Goal: Task Accomplishment & Management: Use online tool/utility

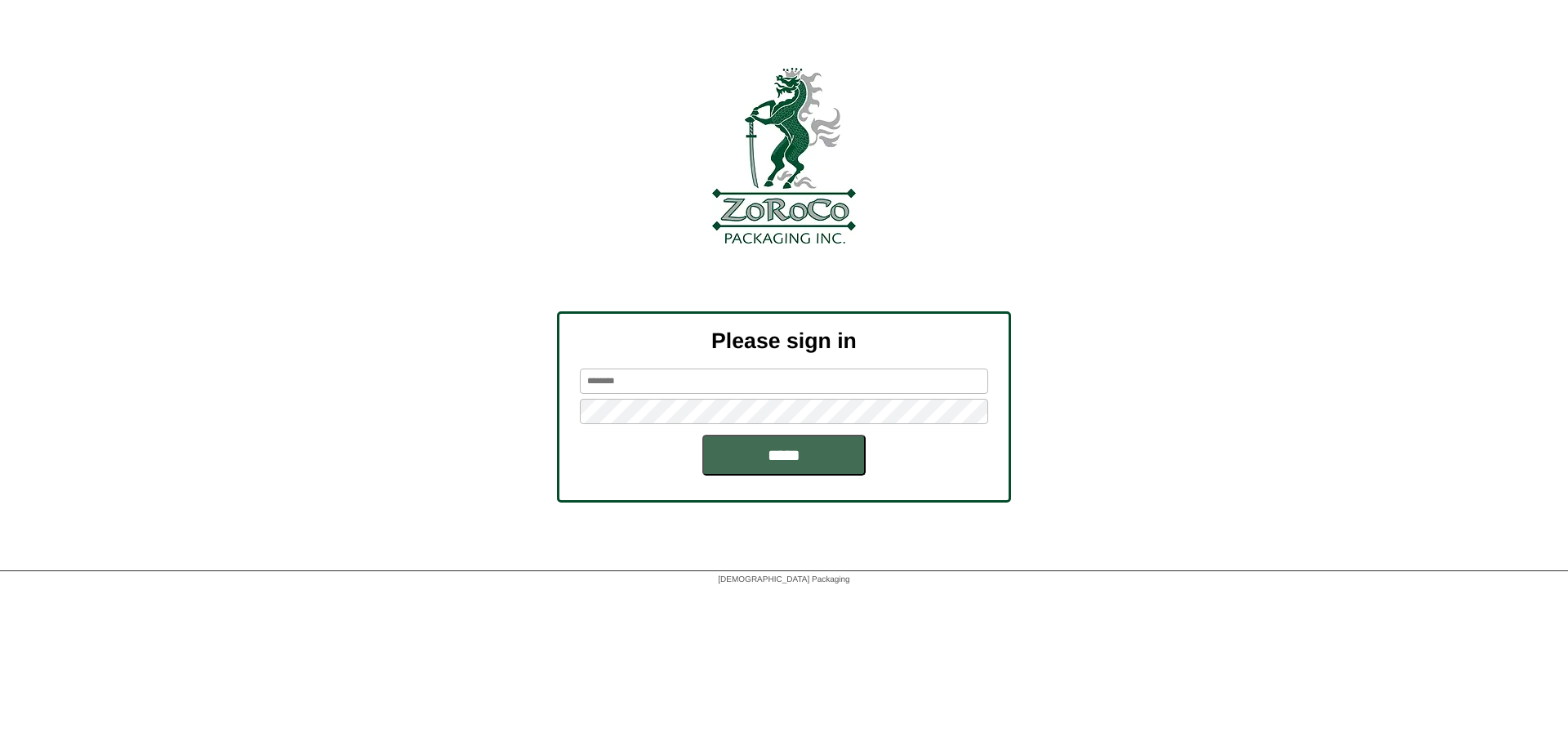
type input "******"
click at [803, 472] on input "*****" at bounding box center [784, 455] width 164 height 41
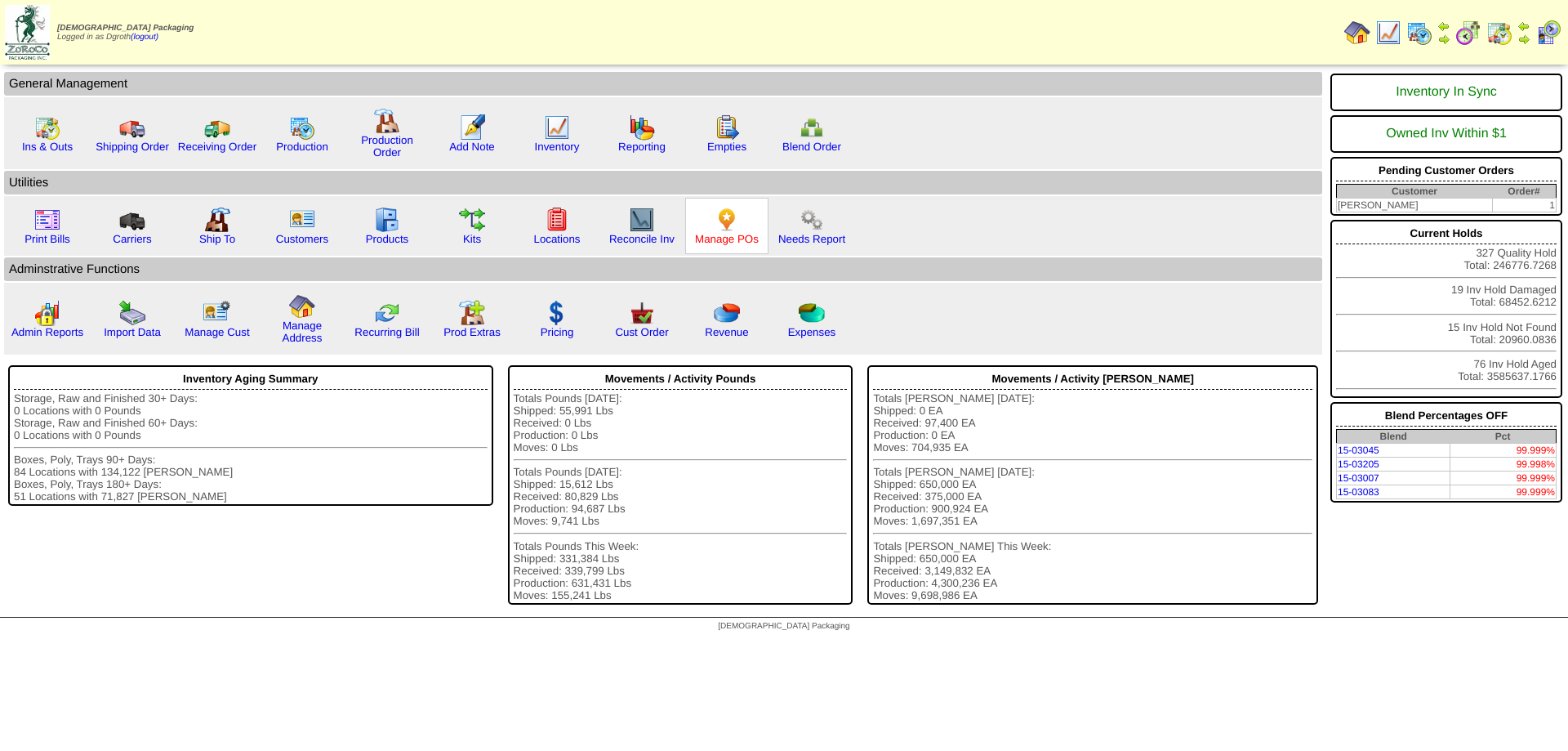
click at [722, 238] on link "Manage POs" at bounding box center [727, 239] width 64 height 12
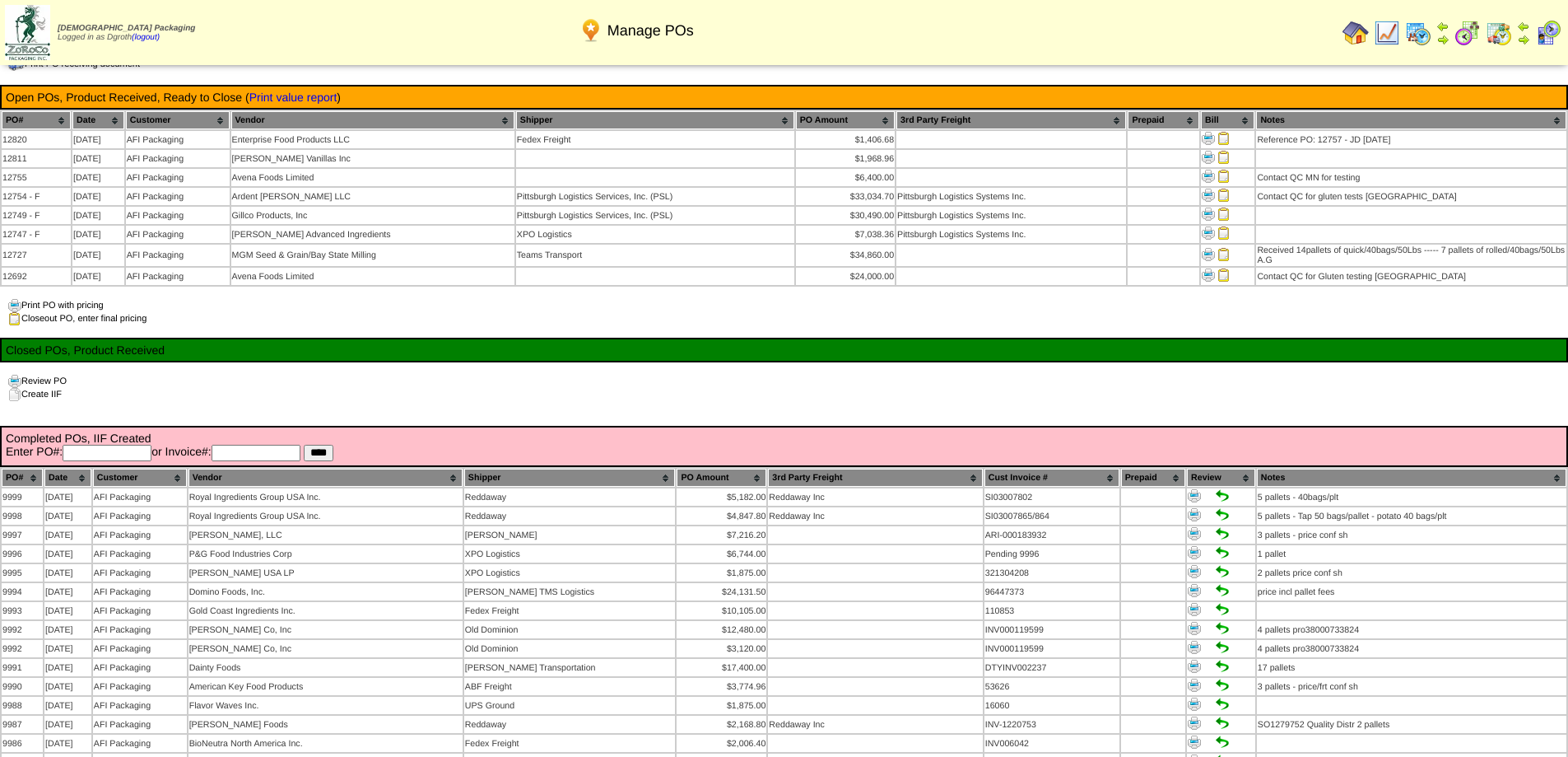
scroll to position [1565, 0]
